Goal: Ask a question

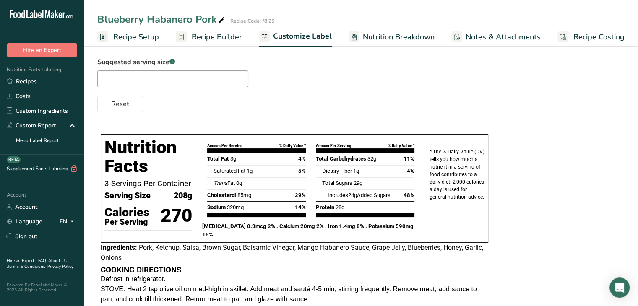
scroll to position [2, 0]
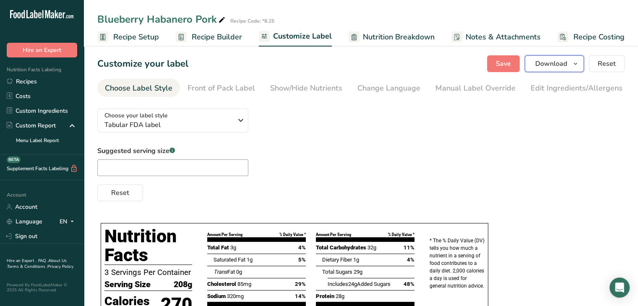
click at [547, 64] on span "Download" at bounding box center [551, 64] width 32 height 10
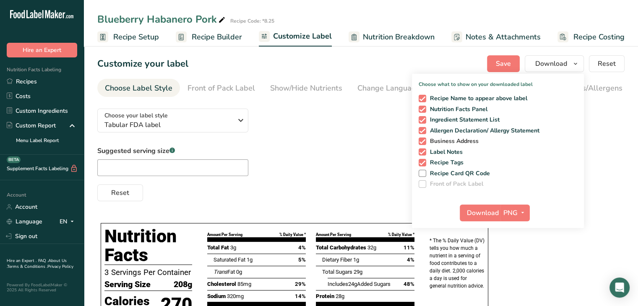
click at [422, 140] on span at bounding box center [423, 142] width 8 height 8
click at [422, 140] on input "Business Address" at bounding box center [421, 140] width 5 height 5
checkbox input "false"
click at [424, 161] on span at bounding box center [423, 163] width 8 height 8
click at [424, 161] on input "Recipe Tags" at bounding box center [421, 162] width 5 height 5
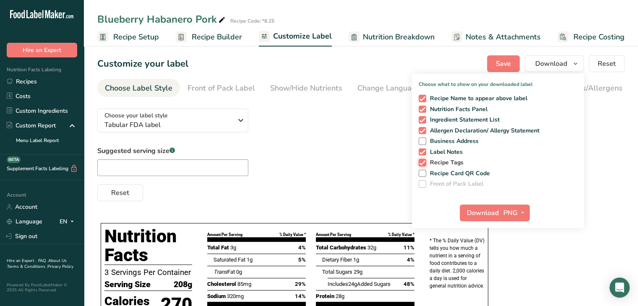
checkbox input "false"
click at [424, 99] on span at bounding box center [423, 99] width 8 height 8
click at [424, 99] on input "Recipe Name to appear above label" at bounding box center [421, 98] width 5 height 5
checkbox input "false"
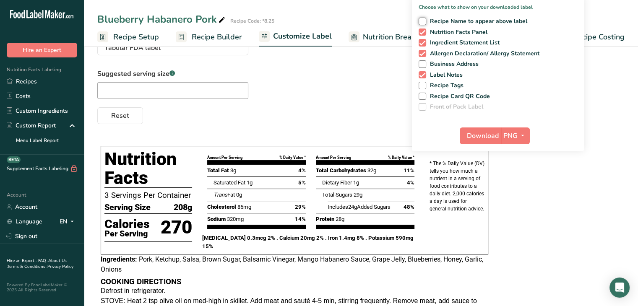
scroll to position [99, 0]
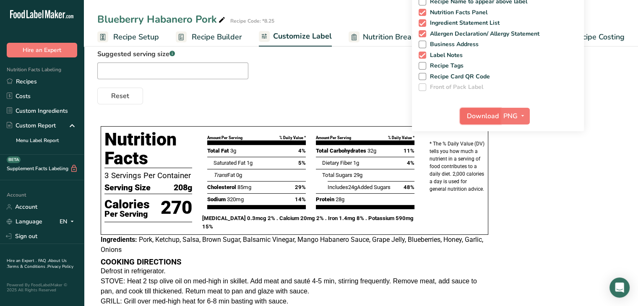
click at [483, 115] on span "Download" at bounding box center [483, 116] width 32 height 10
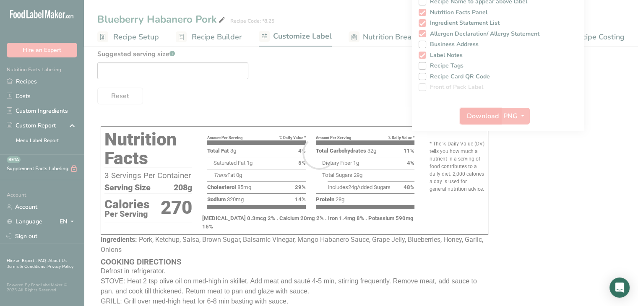
scroll to position [0, 0]
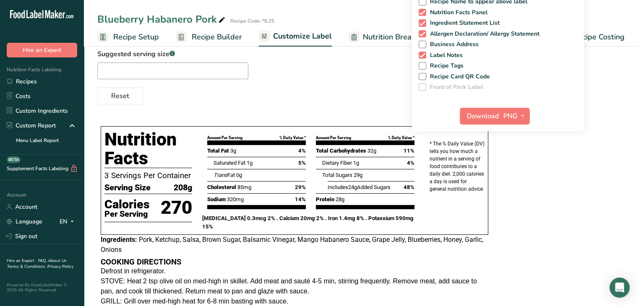
click at [598, 200] on div "Choose your label style Tabular FDA label USA (FDA) Standard FDA label Tabular …" at bounding box center [360, 184] width 527 height 359
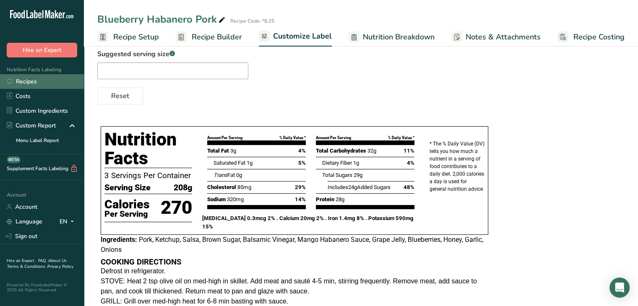
click at [44, 80] on link "Recipes" at bounding box center [42, 81] width 84 height 15
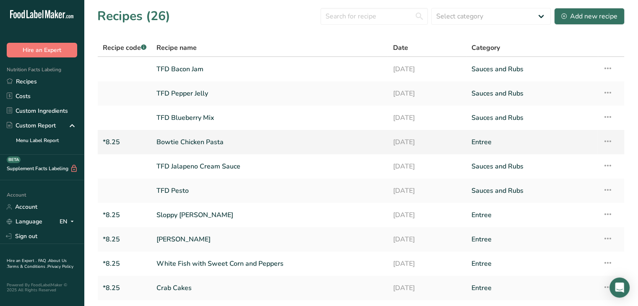
click at [193, 140] on link "Bowtie Chicken Pasta" at bounding box center [269, 142] width 226 height 18
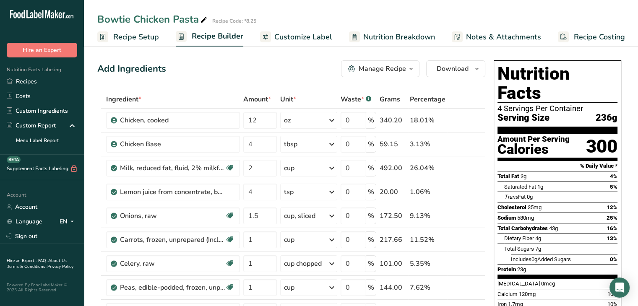
click at [317, 39] on span "Customize Label" at bounding box center [303, 36] width 58 height 11
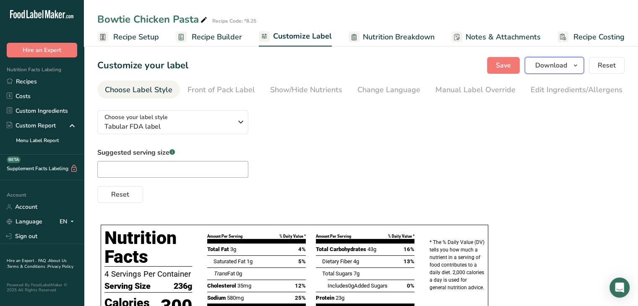
click at [562, 66] on span "Download" at bounding box center [551, 65] width 32 height 10
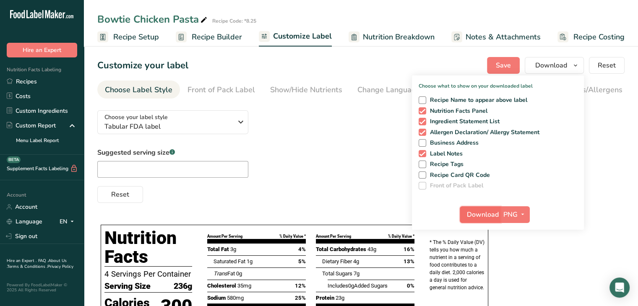
click at [489, 215] on span "Download" at bounding box center [483, 215] width 32 height 10
click at [599, 167] on div "Suggested serving size .a-a{fill:#347362;}.b-a{fill:#fff;} Reset" at bounding box center [360, 175] width 527 height 55
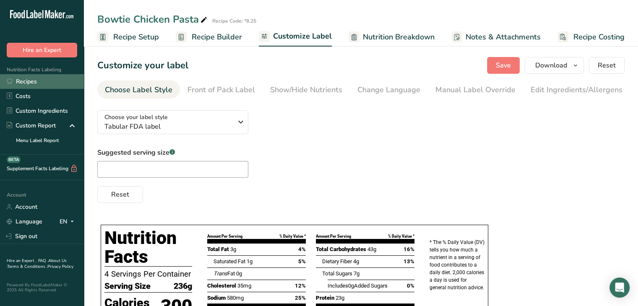
click at [31, 83] on link "Recipes" at bounding box center [42, 81] width 84 height 15
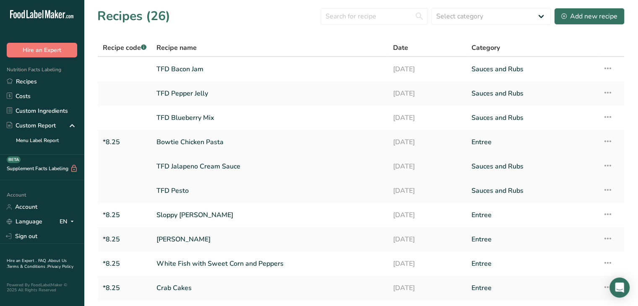
scroll to position [61, 0]
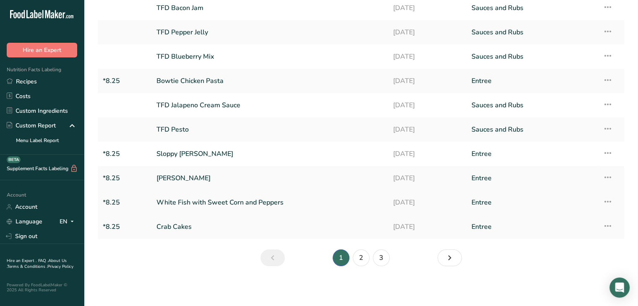
click at [240, 199] on link "White Fish with Sweet Corn and Peppers" at bounding box center [269, 203] width 226 height 18
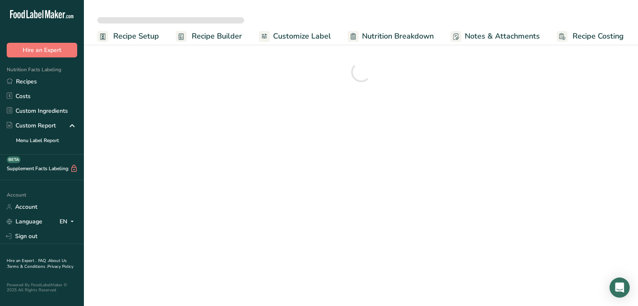
click at [387, 37] on span "Nutrition Breakdown" at bounding box center [398, 36] width 72 height 11
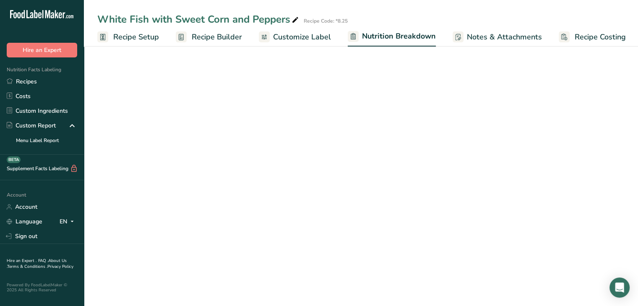
scroll to position [0, 1]
select select "Calories"
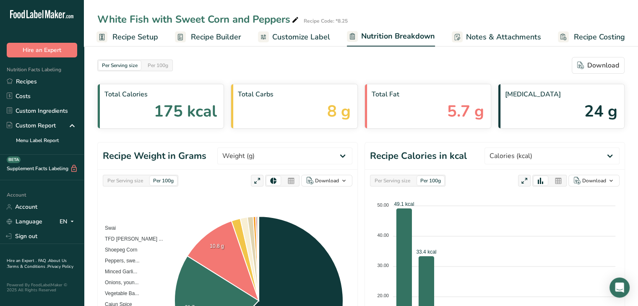
click at [293, 33] on span "Customize Label" at bounding box center [301, 36] width 58 height 11
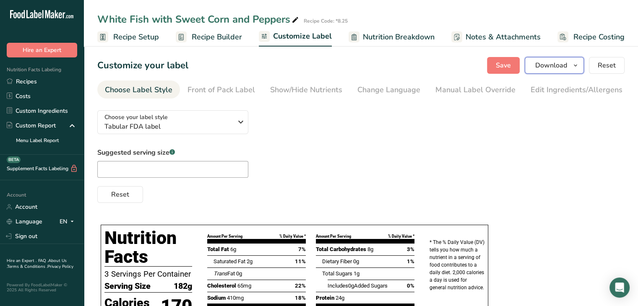
click at [564, 65] on span "Download" at bounding box center [551, 65] width 32 height 10
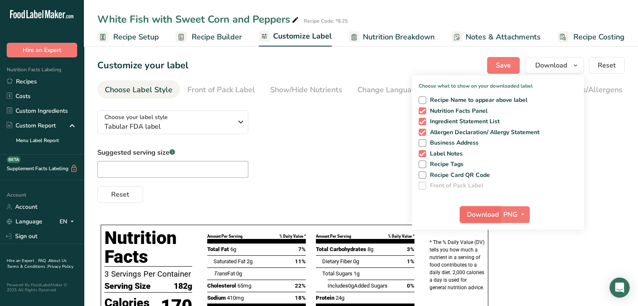
click at [488, 214] on span "Download" at bounding box center [483, 215] width 32 height 10
click at [371, 151] on div "Suggested serving size .a-a{fill:#347362;}.b-a{fill:#fff;} Reset" at bounding box center [360, 175] width 527 height 55
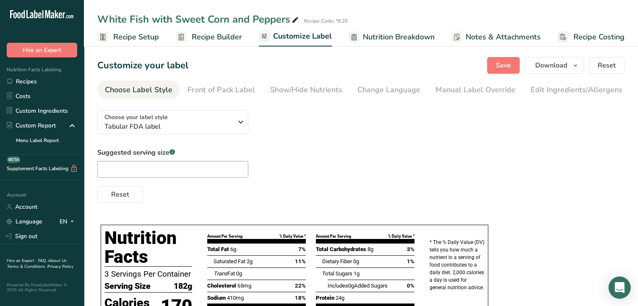
click at [616, 282] on div "Open Intercom Messenger" at bounding box center [620, 288] width 22 height 22
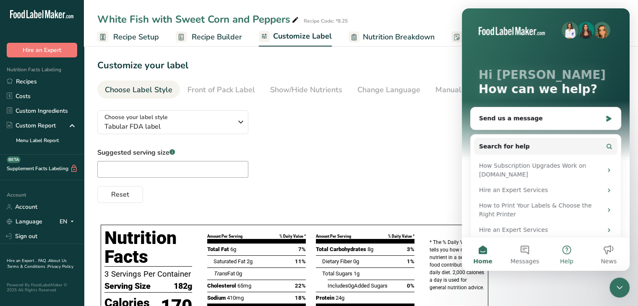
click at [568, 254] on button "Help" at bounding box center [567, 254] width 42 height 34
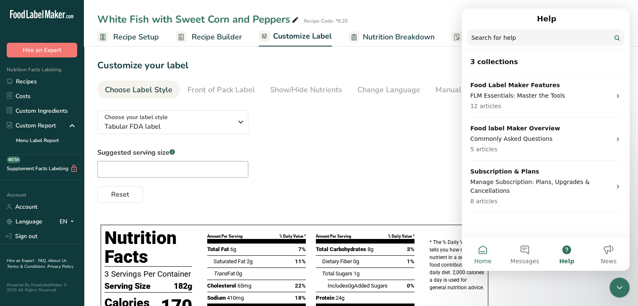
click at [489, 251] on button "Home" at bounding box center [483, 254] width 42 height 34
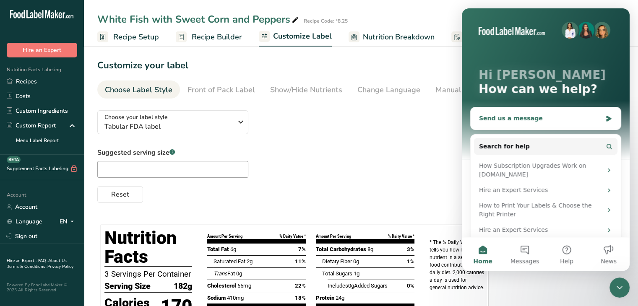
click at [570, 116] on div "Send us a message" at bounding box center [540, 118] width 123 height 9
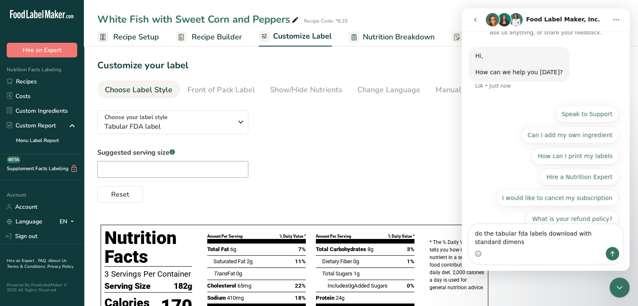
scroll to position [18, 0]
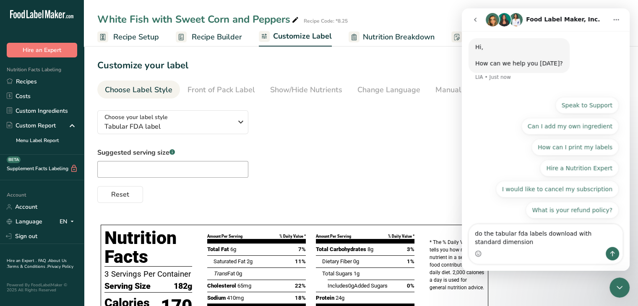
type textarea "do the tabular fda labels download with standard dimensions"
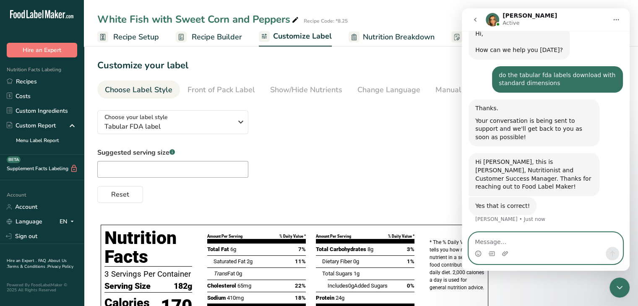
scroll to position [23, 0]
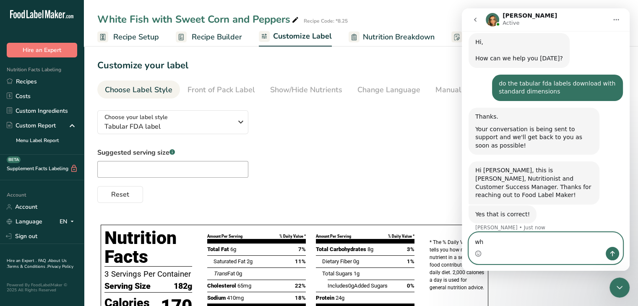
type textarea "w"
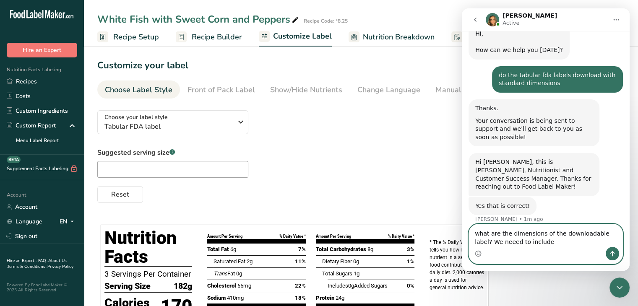
type textarea "what are the dimensions of the downloadable label? We neeed to include"
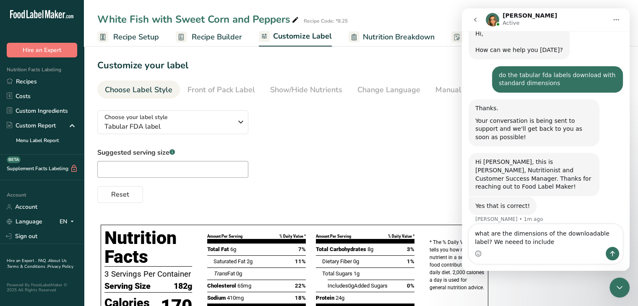
click at [621, 286] on icon "Close Intercom Messenger" at bounding box center [620, 287] width 6 height 3
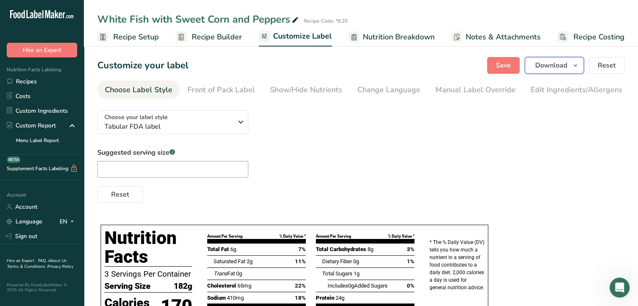
click at [576, 69] on icon "button" at bounding box center [575, 65] width 7 height 10
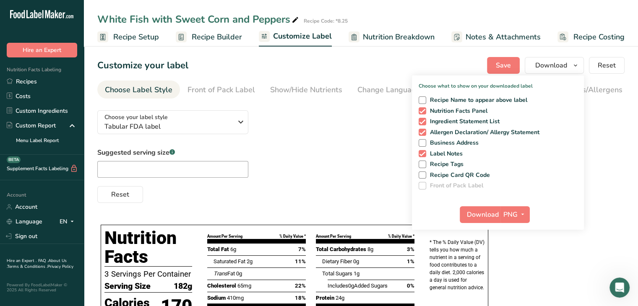
click at [618, 290] on icon "Open Intercom Messenger" at bounding box center [620, 288] width 14 height 14
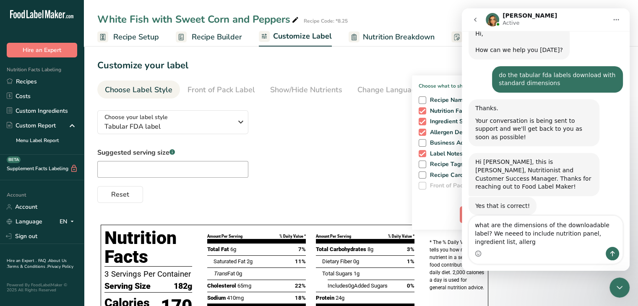
scroll to position [40, 0]
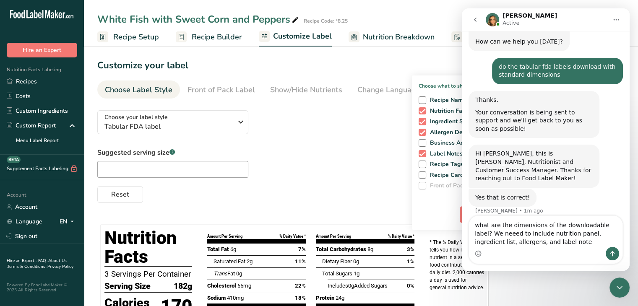
type textarea "what are the dimensions of the downloadable label? We neeed to include nutritio…"
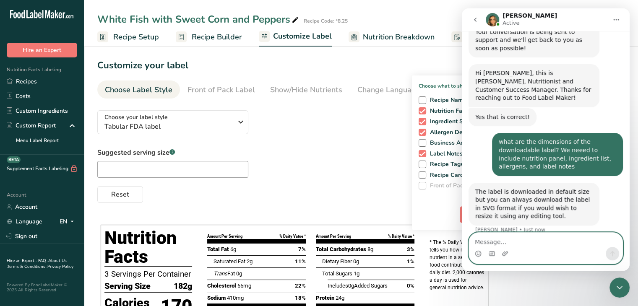
scroll to position [123, 0]
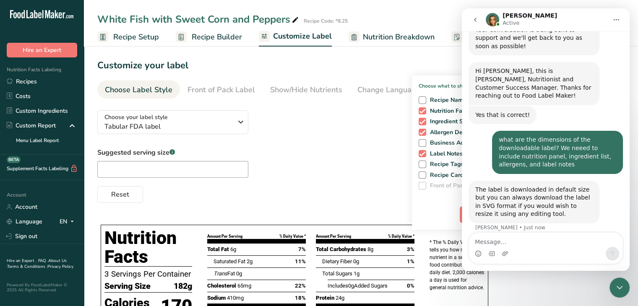
click at [334, 132] on div "Choose your label style Tabular FDA label USA (FDA) Standard FDA label Tabular …" at bounding box center [360, 153] width 527 height 99
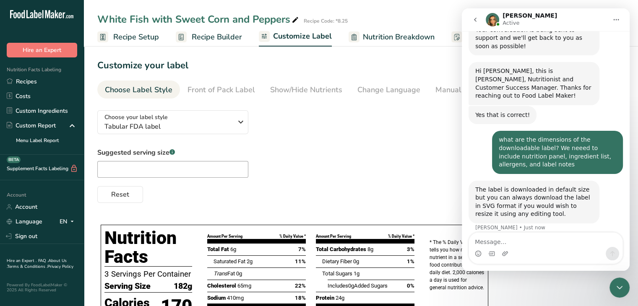
click at [620, 286] on icon "Close Intercom Messenger" at bounding box center [620, 288] width 10 height 10
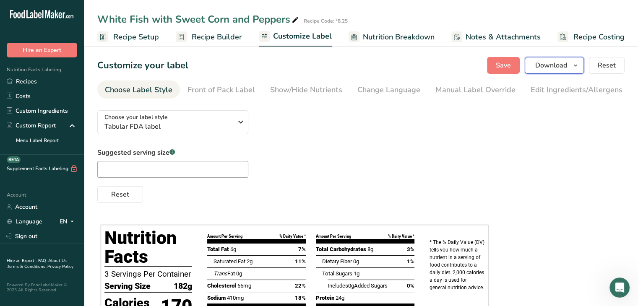
click at [576, 61] on icon "button" at bounding box center [575, 65] width 7 height 10
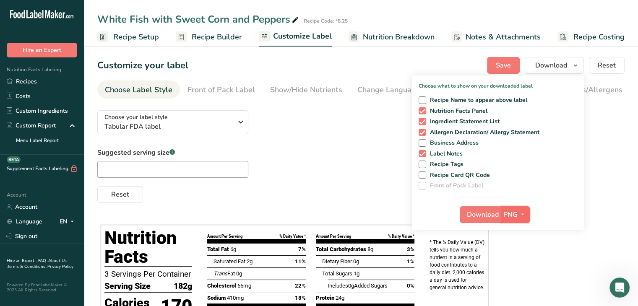
click at [518, 212] on span "button" at bounding box center [523, 215] width 10 height 10
click at [623, 286] on icon "Open Intercom Messenger" at bounding box center [620, 288] width 14 height 14
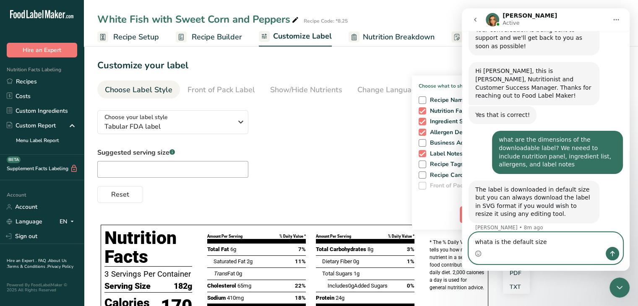
type textarea "whata is the default size?"
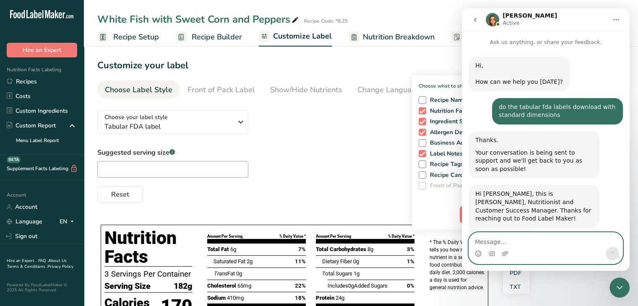
scroll to position [148, 0]
